Goal: Information Seeking & Learning: Learn about a topic

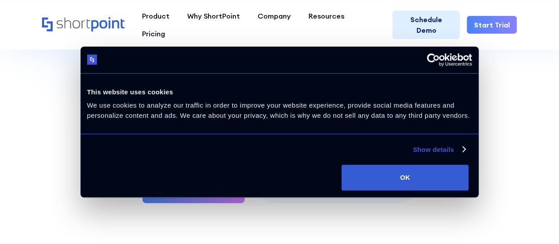
scroll to position [50, 0]
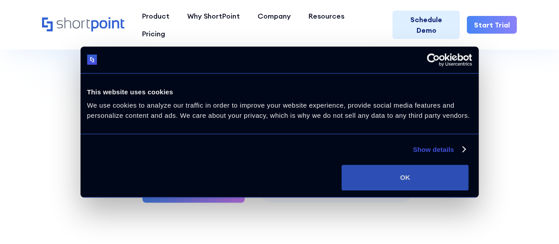
click at [441, 179] on button "OK" at bounding box center [405, 178] width 127 height 26
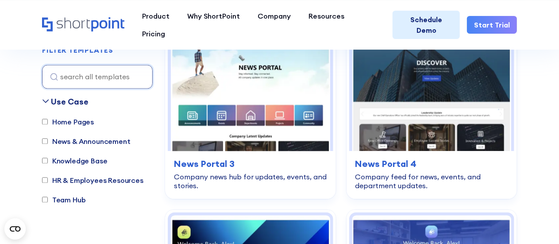
scroll to position [825, 0]
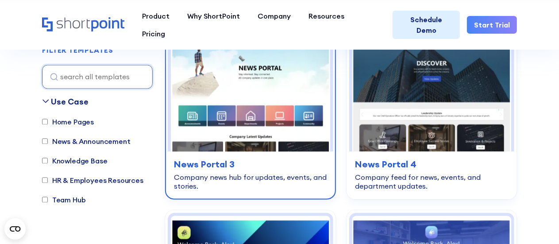
click at [229, 129] on img at bounding box center [250, 93] width 159 height 118
click at [230, 154] on div "news-announcements News Portal 3 Company news hub for updates, events, and stor…" at bounding box center [251, 174] width 166 height 45
click at [223, 162] on h3 "News Portal 3" at bounding box center [250, 164] width 153 height 13
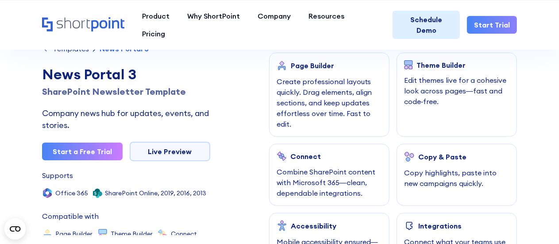
scroll to position [388, 0]
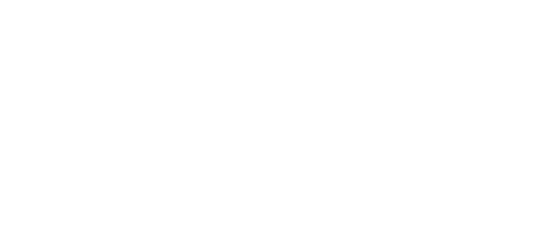
scroll to position [788, 0]
